Goal: Task Accomplishment & Management: Manage account settings

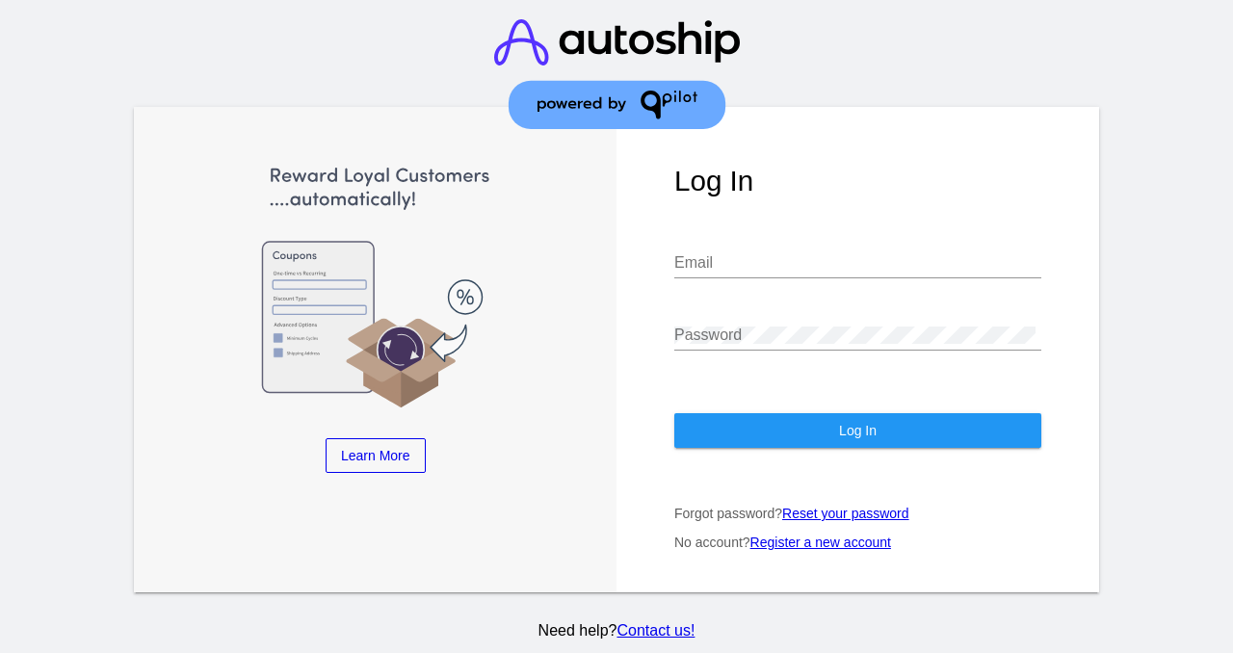
type input "[EMAIL_ADDRESS][DOMAIN_NAME]"
click at [802, 419] on button "Log In" at bounding box center [858, 430] width 367 height 35
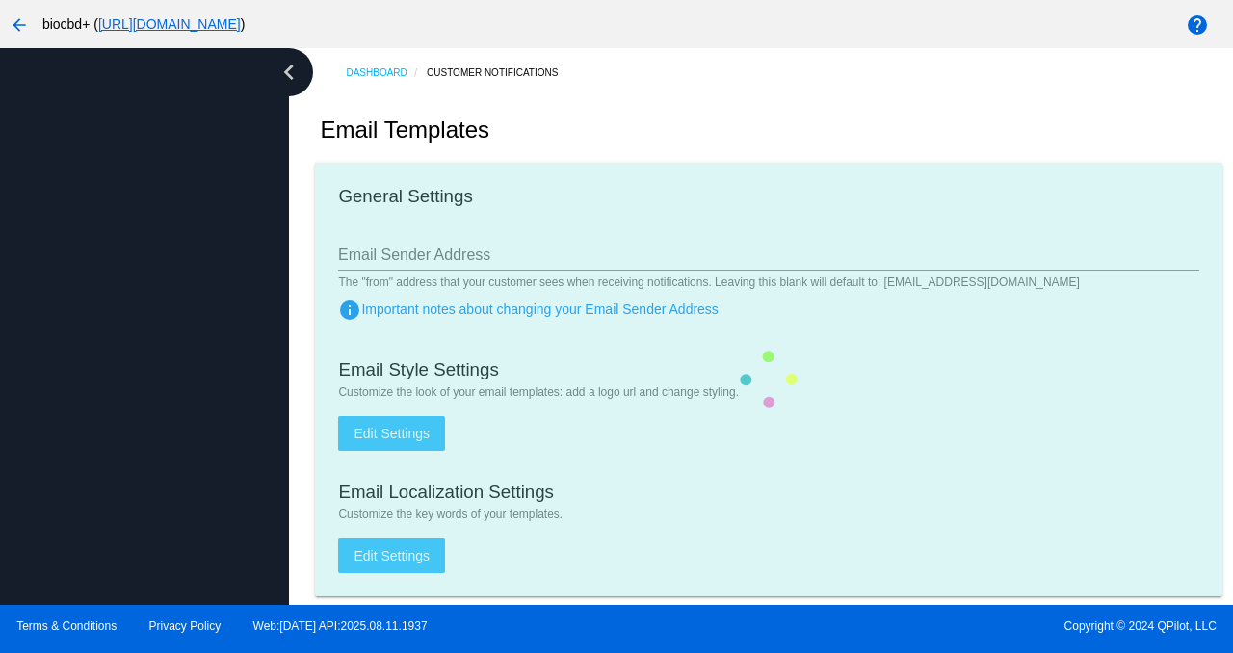
type input "[EMAIL_ADDRESS][DOMAIN_NAME]"
checkbox input "true"
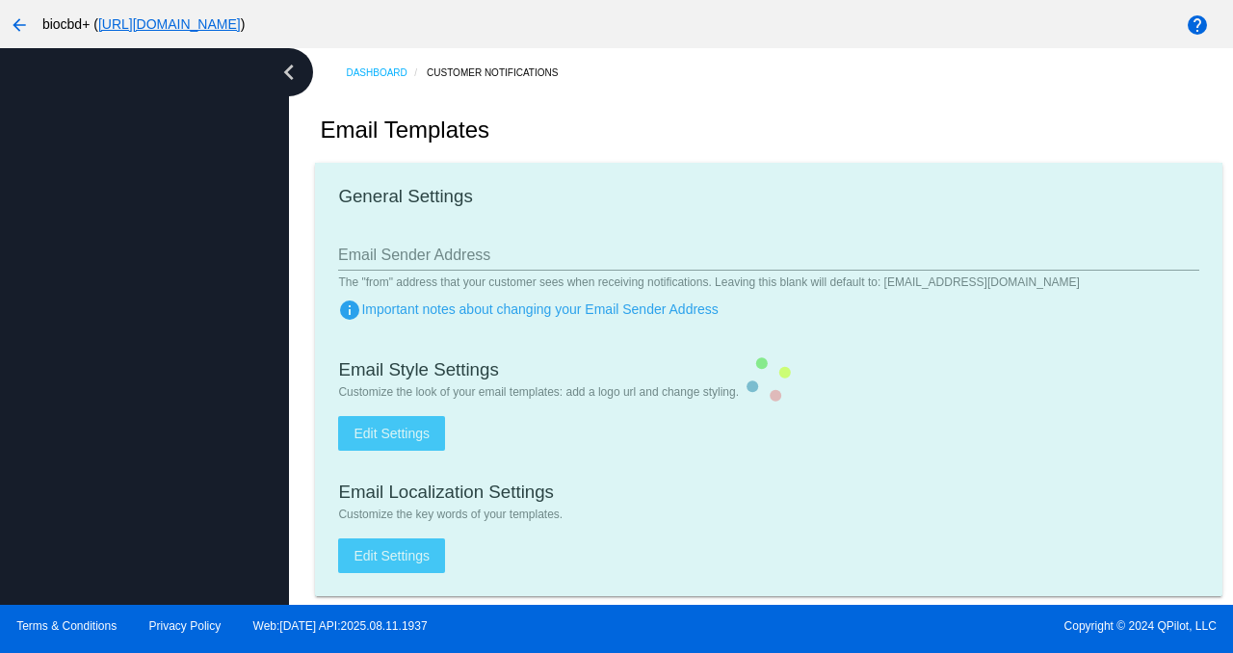
type input "[PERSON_NAME][EMAIL_ADDRESS][DOMAIN_NAME]"
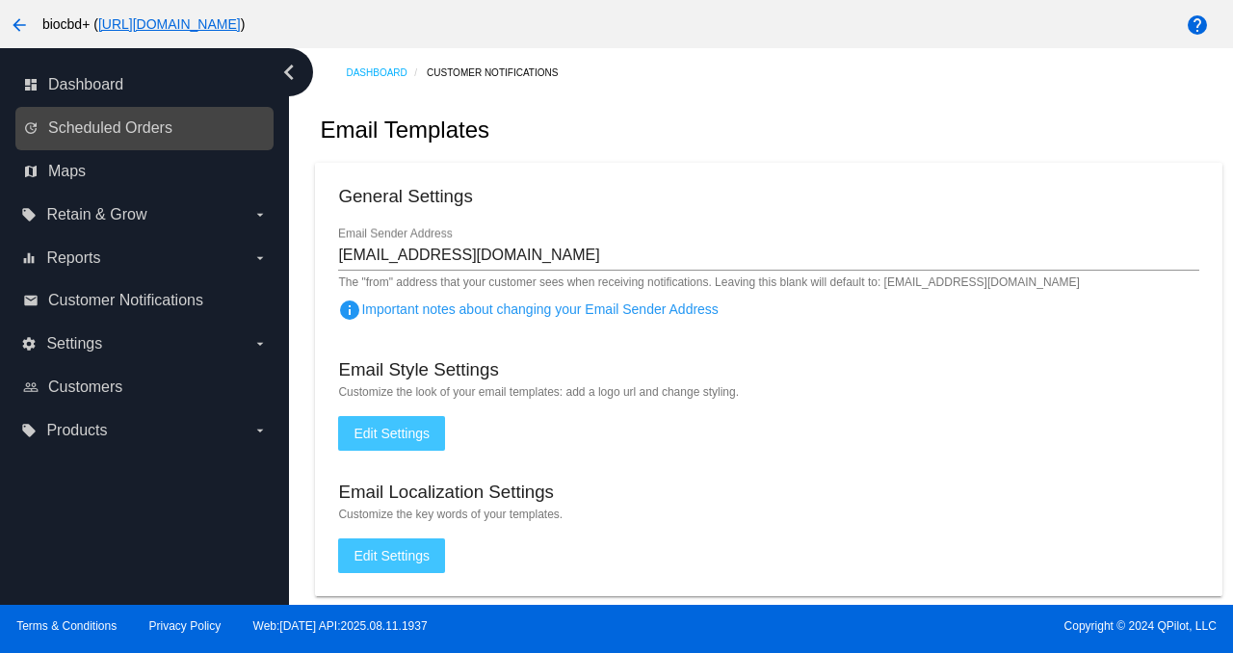
click at [173, 115] on link "update Scheduled Orders" at bounding box center [145, 128] width 245 height 31
